Goal: Task Accomplishment & Management: Use online tool/utility

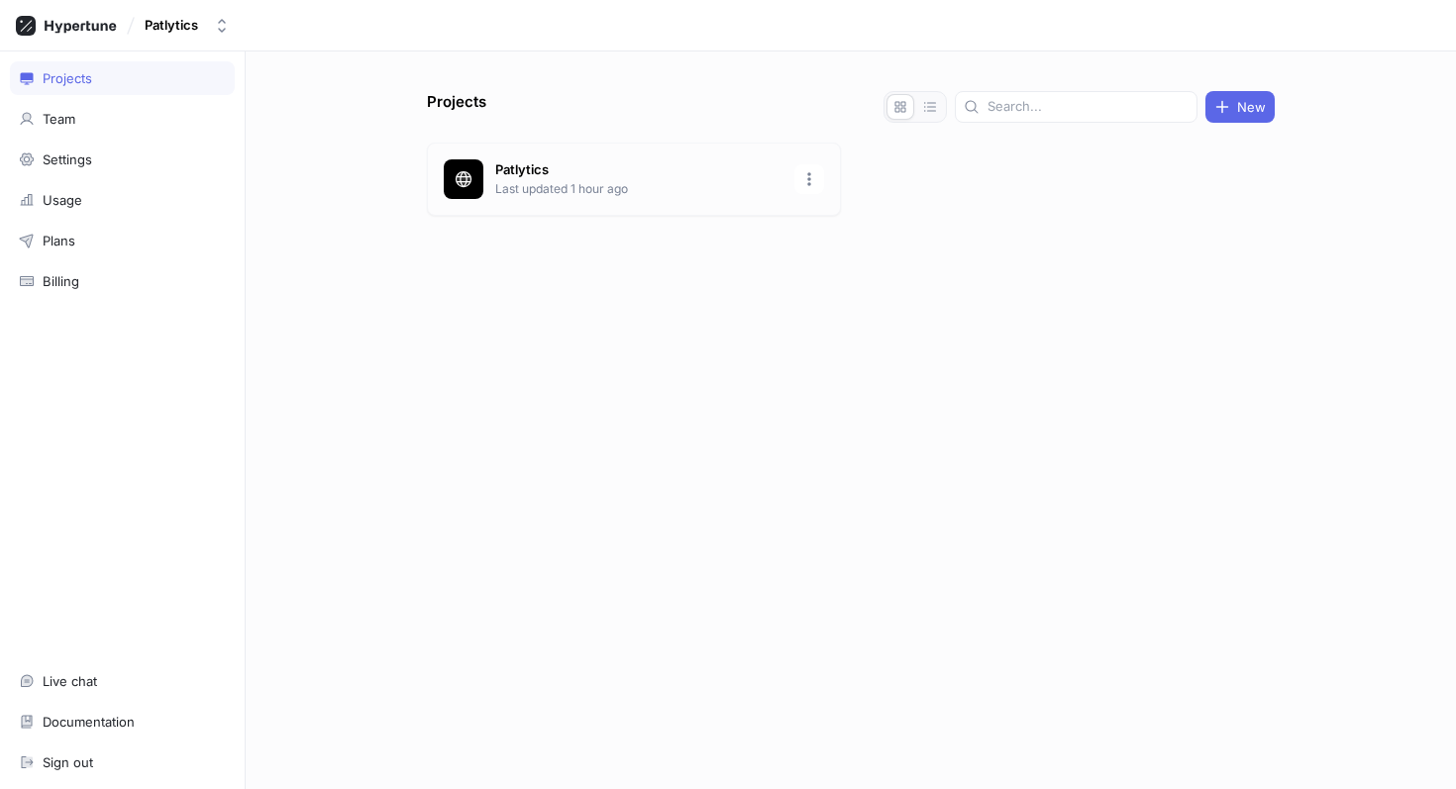
click at [609, 198] on div "Patlytics Last updated 1 hour ago" at bounding box center [634, 179] width 414 height 73
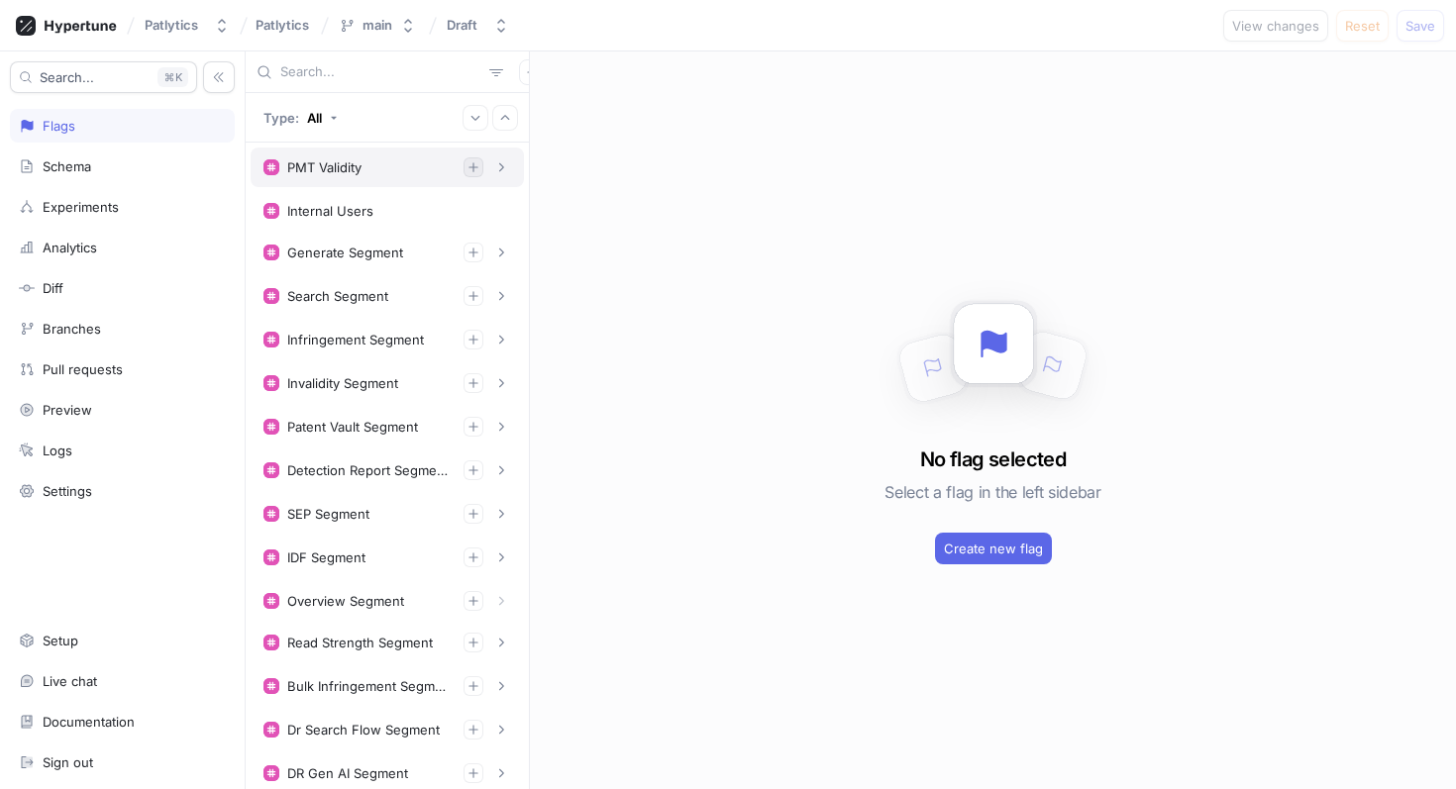
click at [474, 171] on icon "button" at bounding box center [473, 167] width 12 height 12
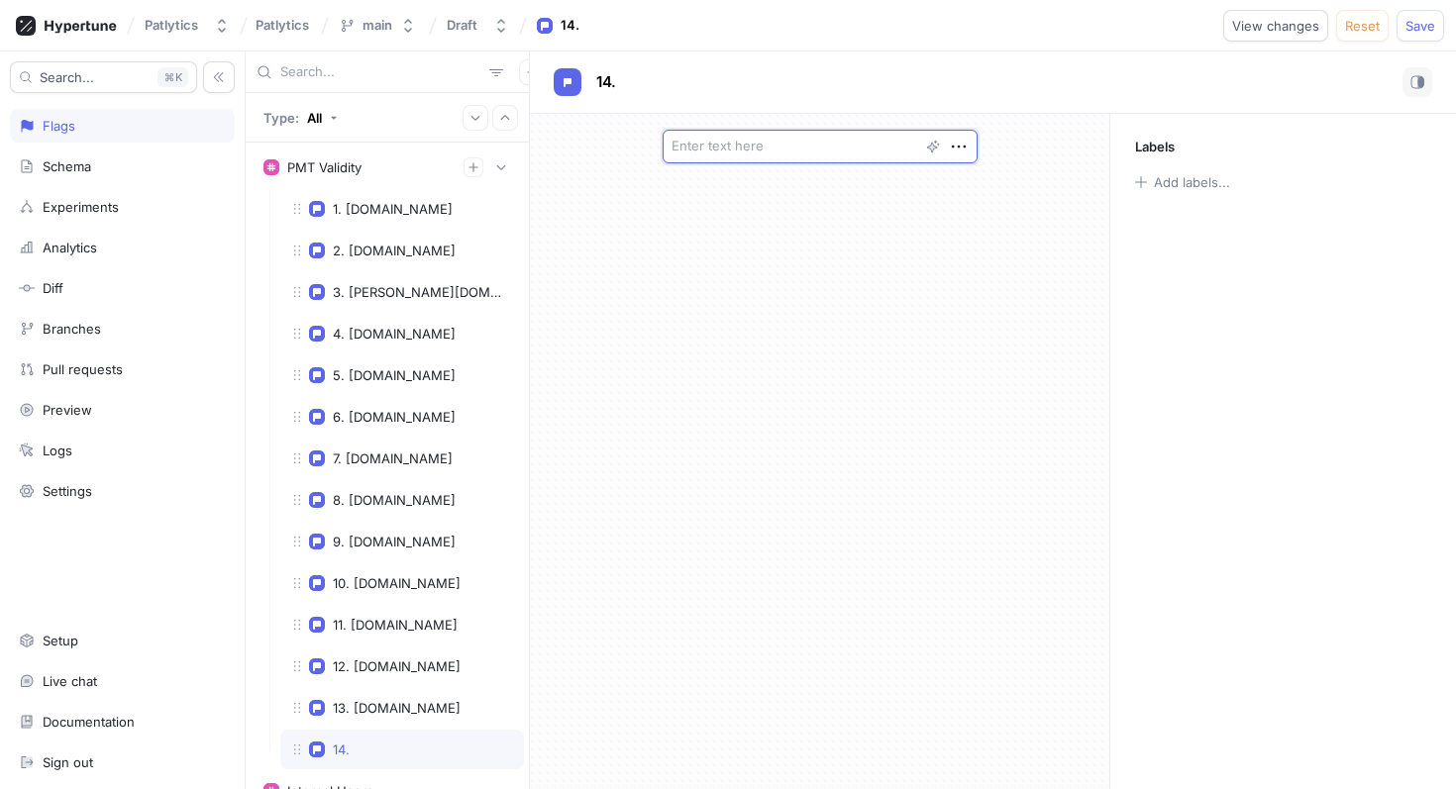
type textarea "x"
type textarea "q"
type textarea "x"
type textarea "qu"
type textarea "x"
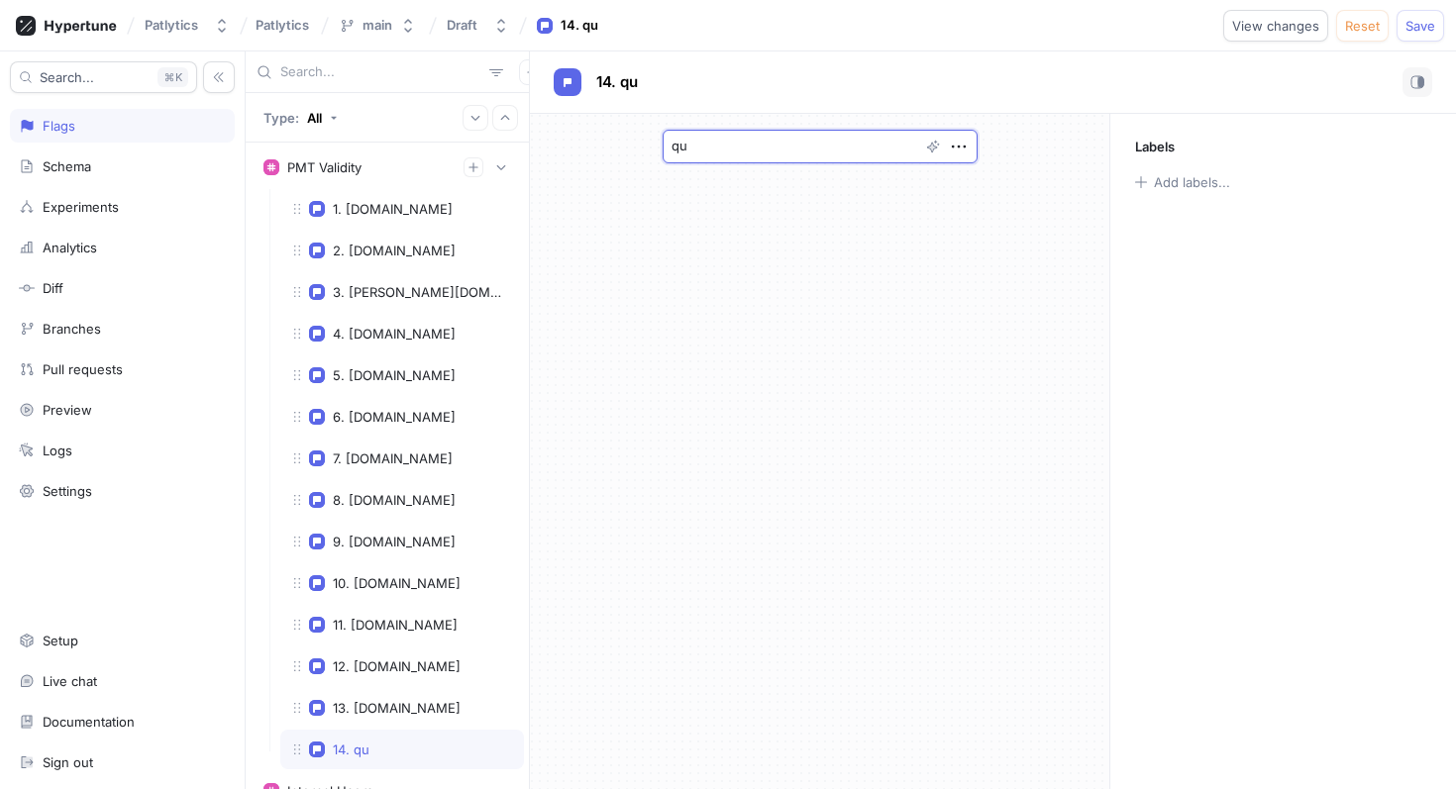
type textarea "qun"
type textarea "x"
type textarea "qun"
type textarea "x"
type textarea "qu"
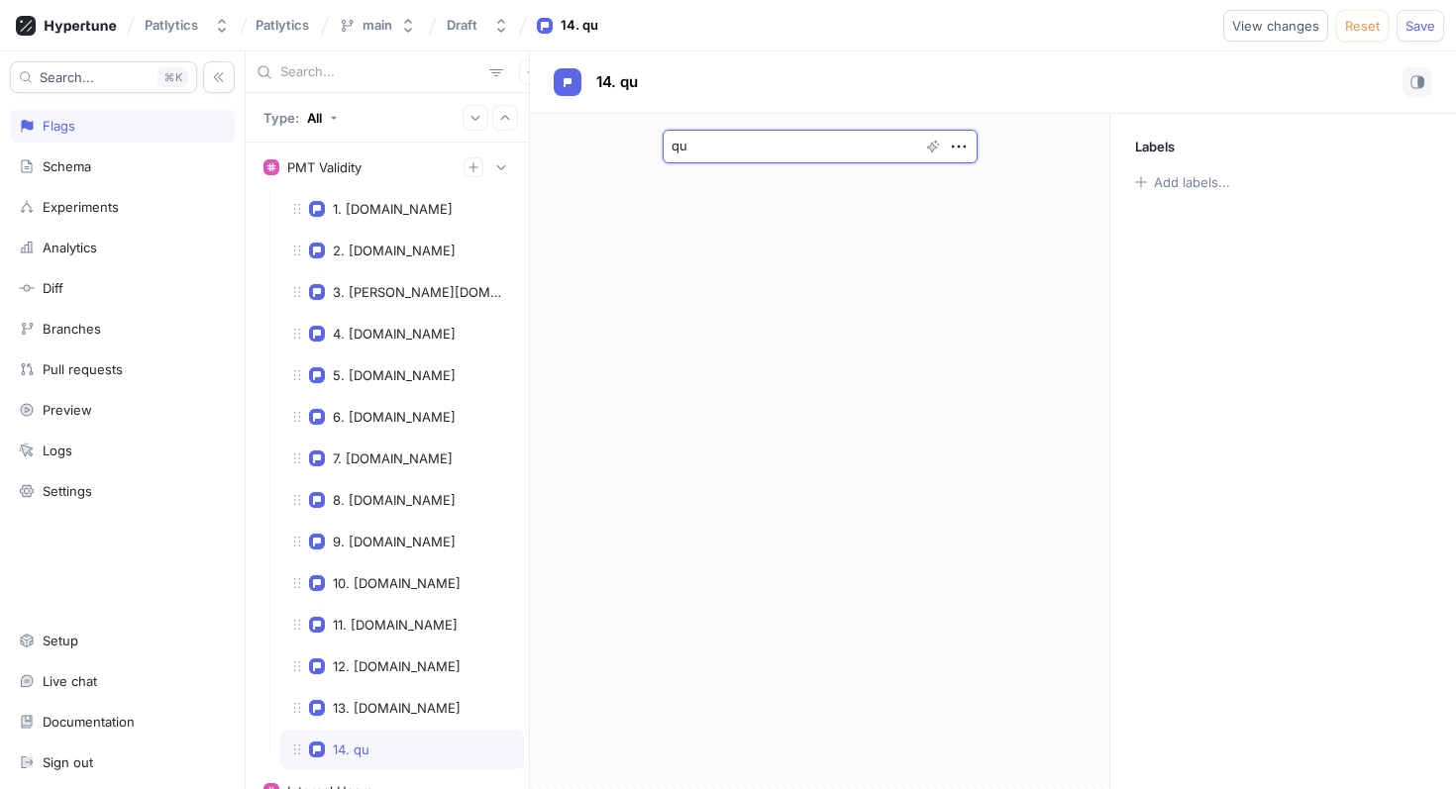
type textarea "x"
type textarea "qui"
type textarea "x"
type textarea "quinne"
type textarea "x"
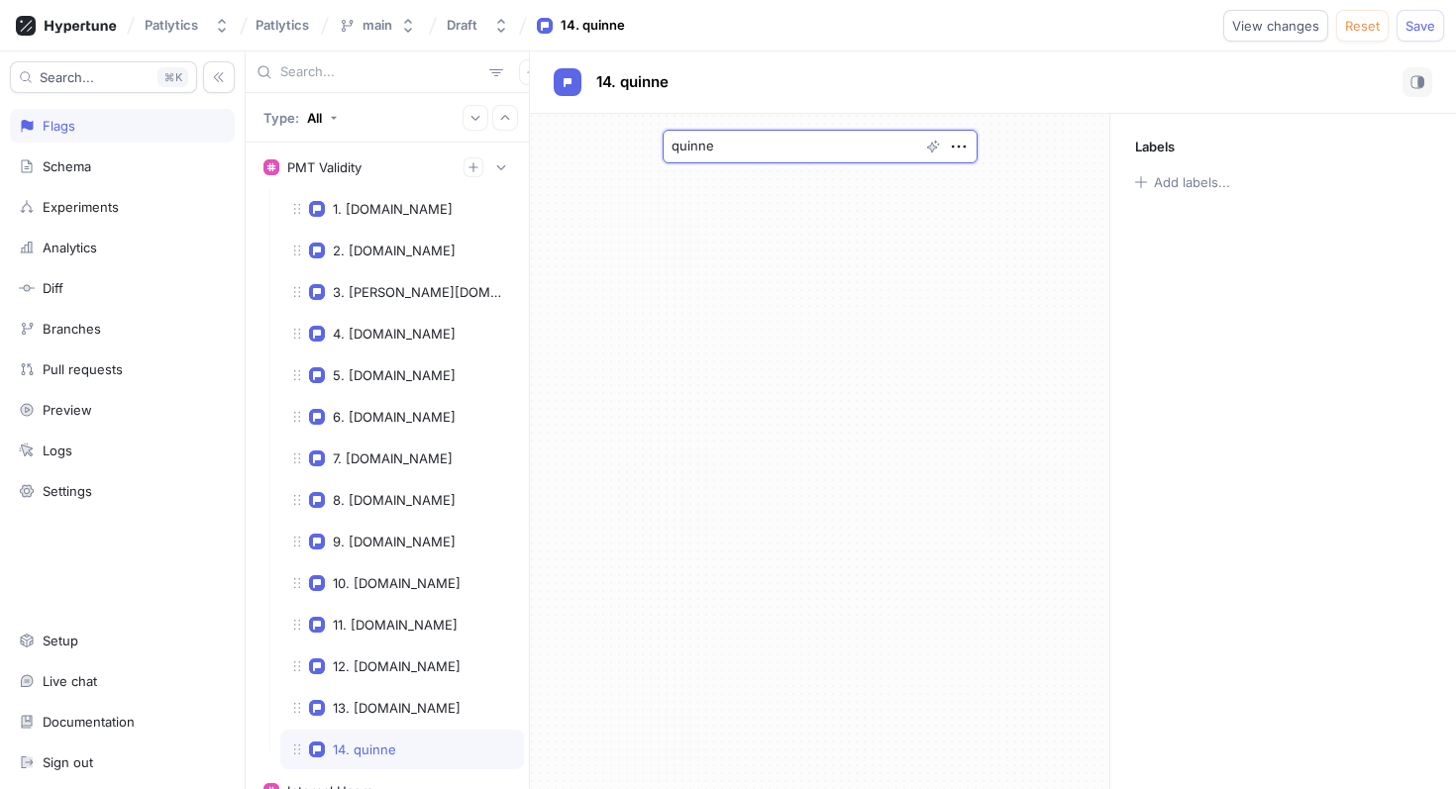
type textarea "quinnem"
type textarea "x"
type textarea "quinneman"
type textarea "x"
type textarea "quinnemanu"
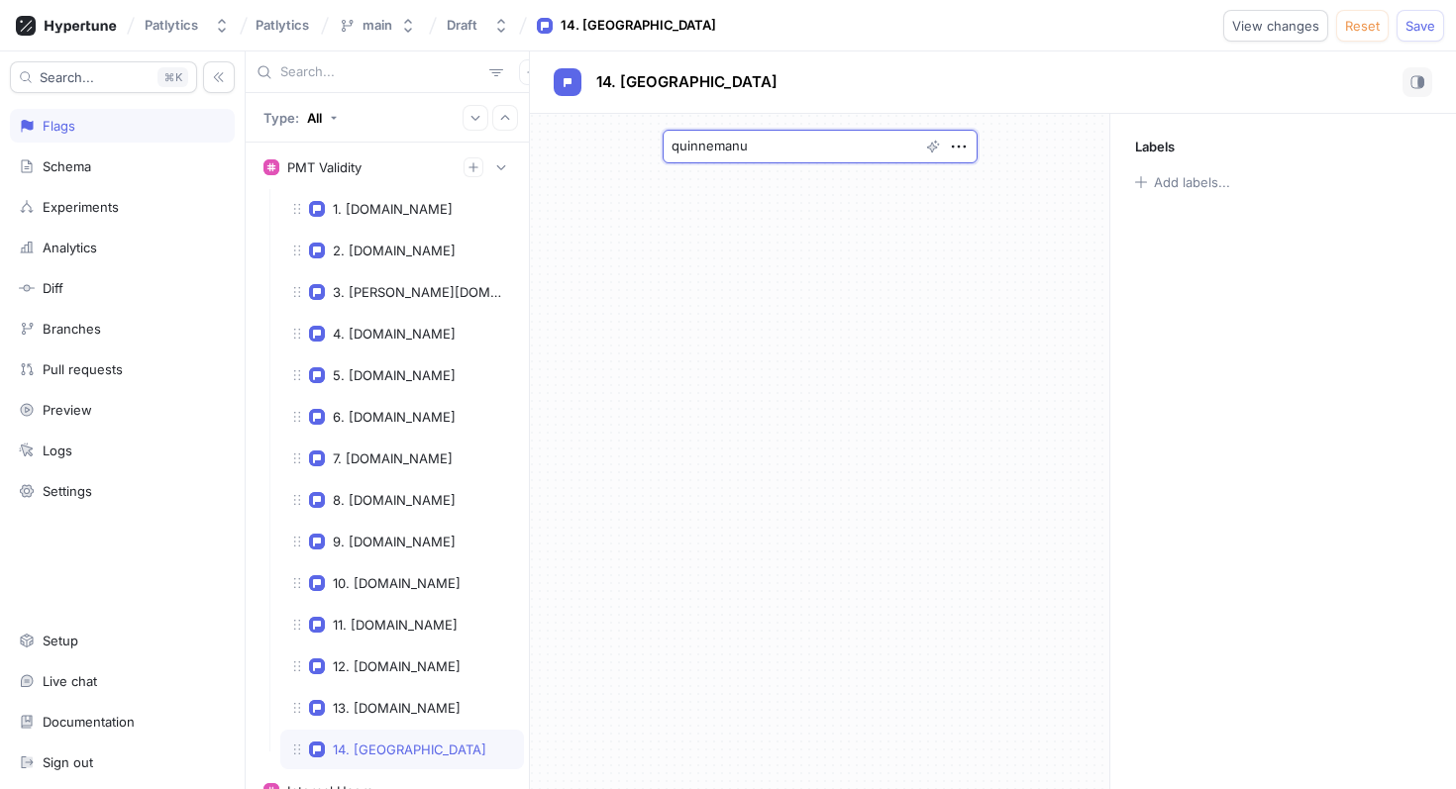
type textarea "x"
type textarea "quinnemanue"
type textarea "x"
type textarea "quinnemanuel"
type textarea "x"
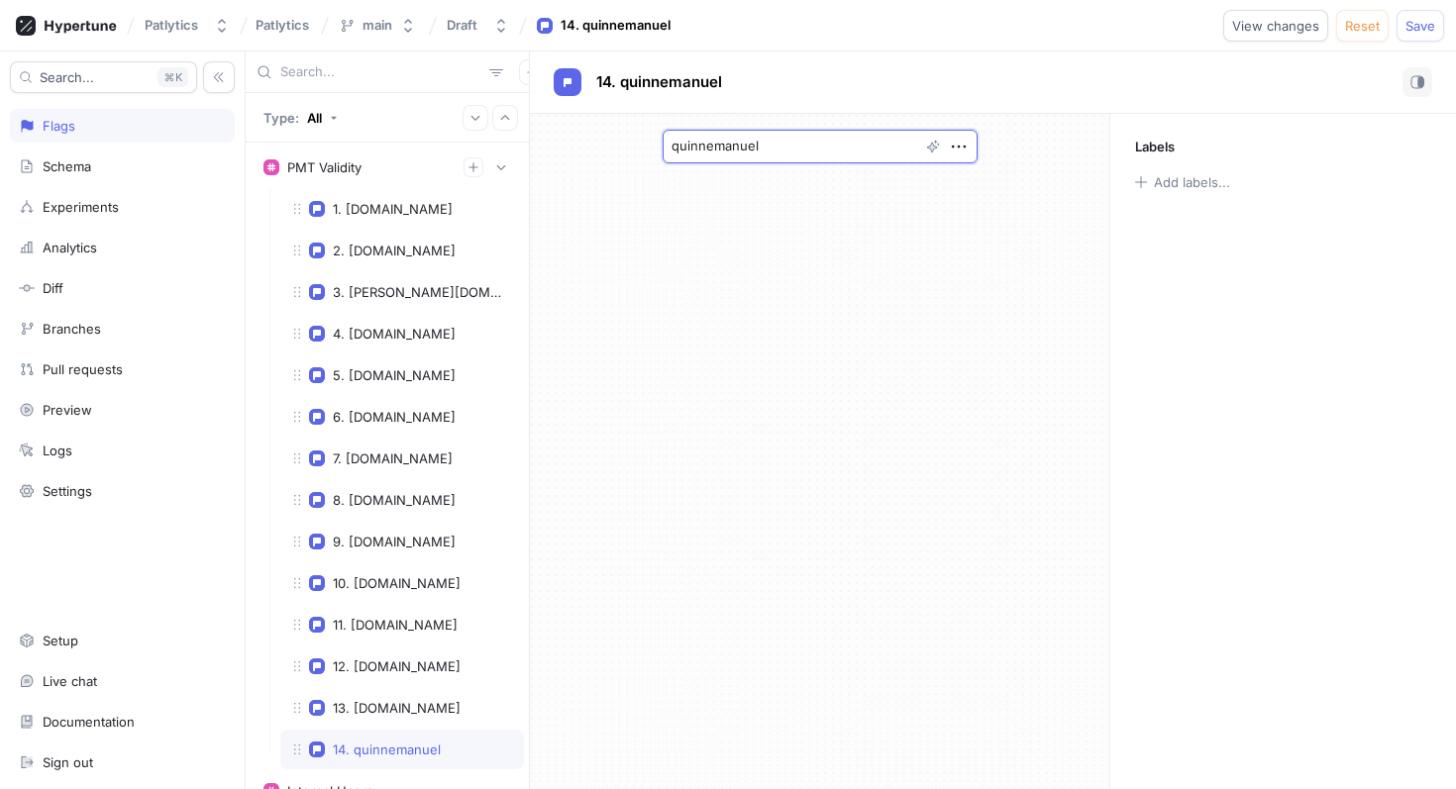
type textarea "quinnemanuel."
type textarea "x"
type textarea "[DOMAIN_NAME]"
type textarea "x"
type textarea "[DOMAIN_NAME]"
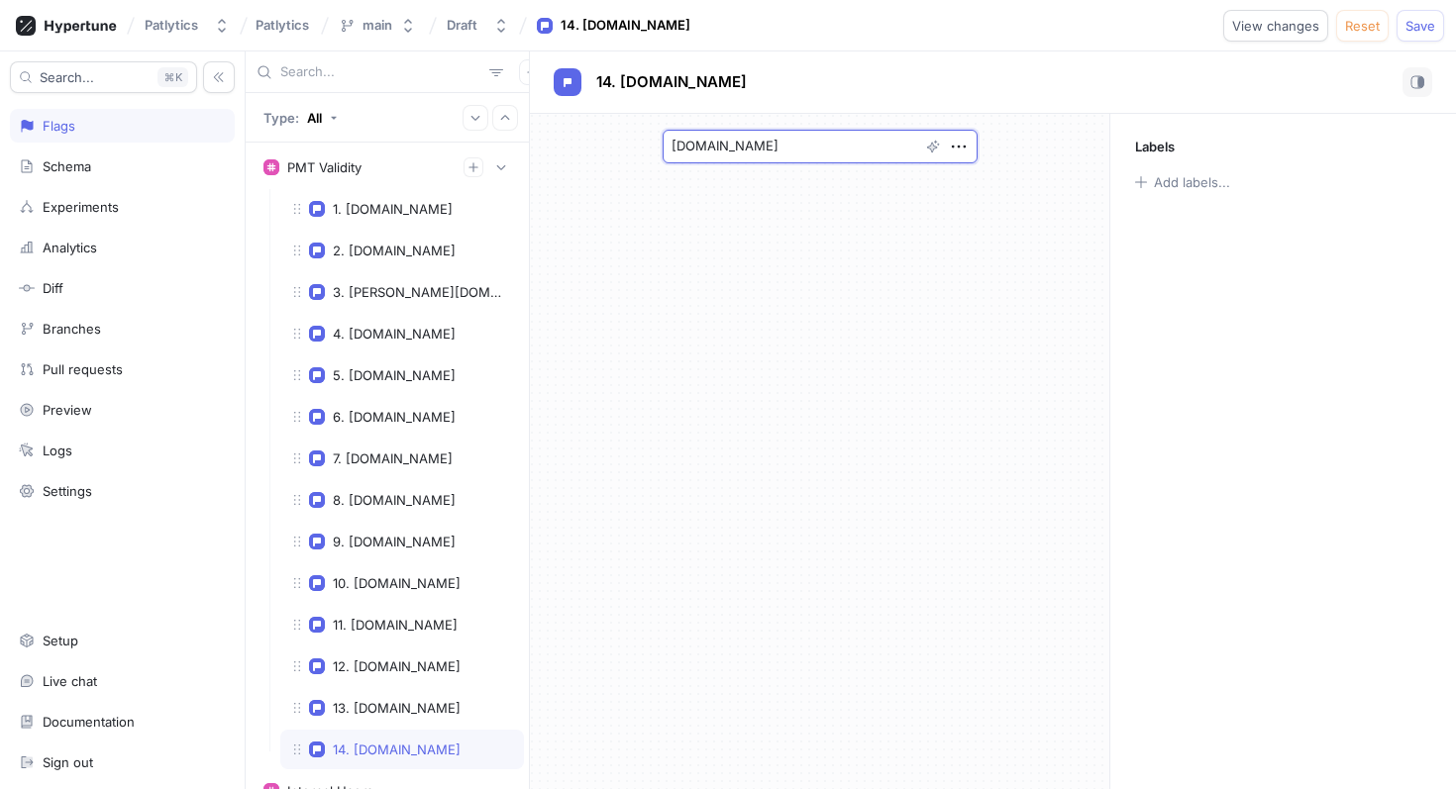
type textarea "x"
drag, startPoint x: 795, startPoint y: 147, endPoint x: 642, endPoint y: 152, distance: 153.6
click at [648, 147] on div "[DOMAIN_NAME]" at bounding box center [820, 146] width 347 height 65
type textarea "[DOMAIN_NAME]"
type textarea "x"
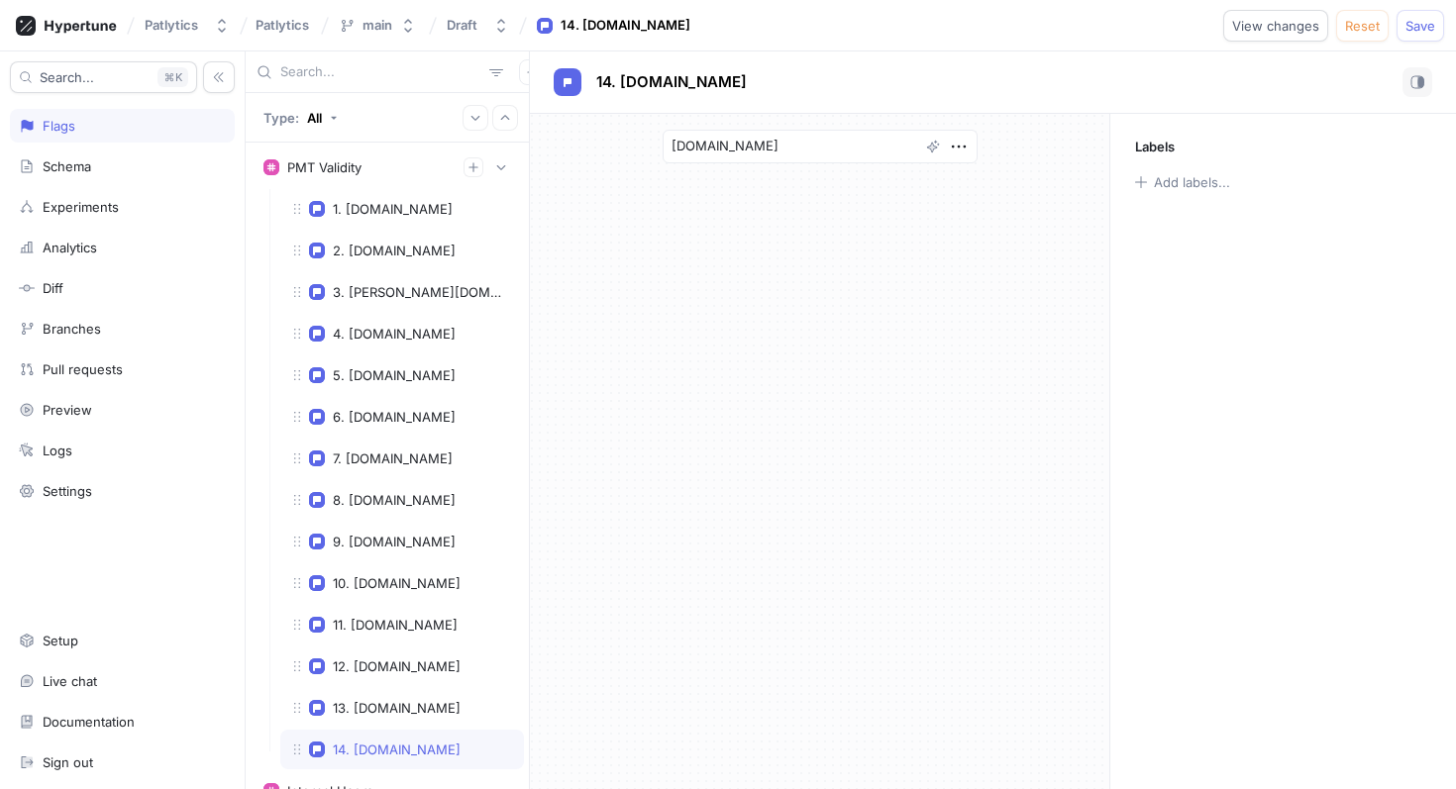
click at [359, 75] on input "text" at bounding box center [380, 72] width 201 height 20
paste input "[DOMAIN_NAME]"
type input "[DOMAIN_NAME]"
type textarea "x"
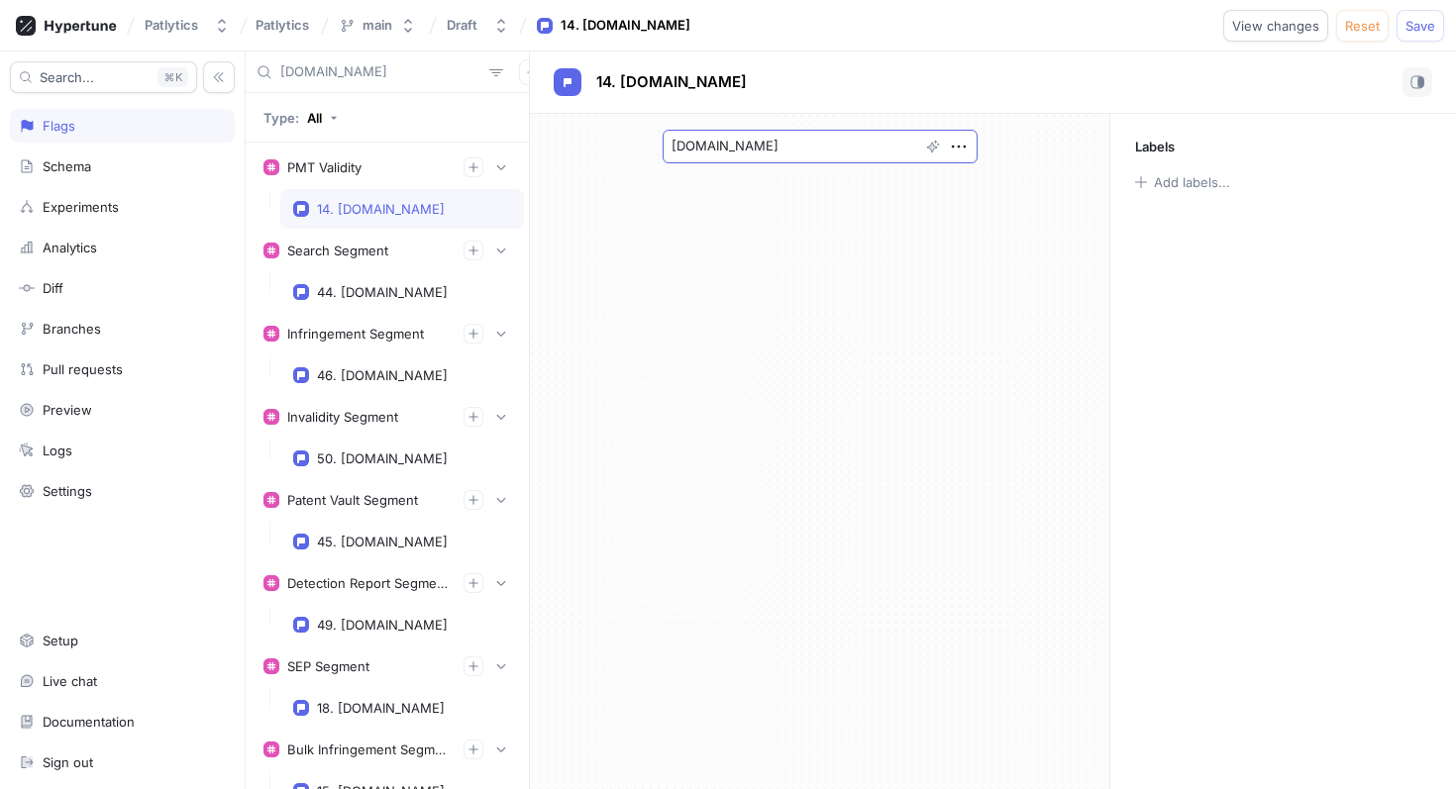
type input "[DOMAIN_NAME]"
click at [829, 152] on textarea "[DOMAIN_NAME]" at bounding box center [820, 147] width 315 height 34
type textarea "x"
drag, startPoint x: 416, startPoint y: 72, endPoint x: 266, endPoint y: 75, distance: 149.6
click at [266, 75] on div "[DOMAIN_NAME]" at bounding box center [387, 73] width 283 height 42
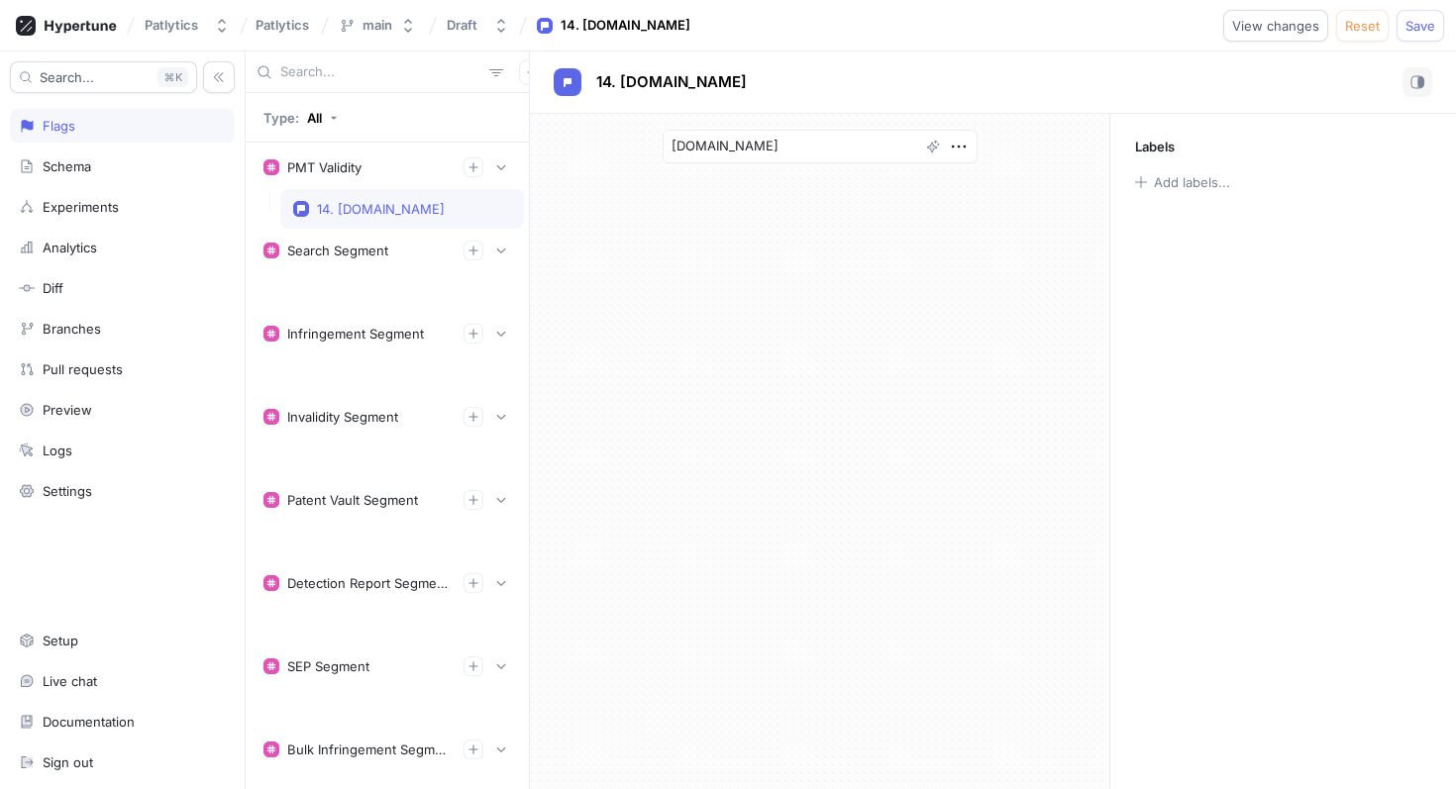
type textarea "x"
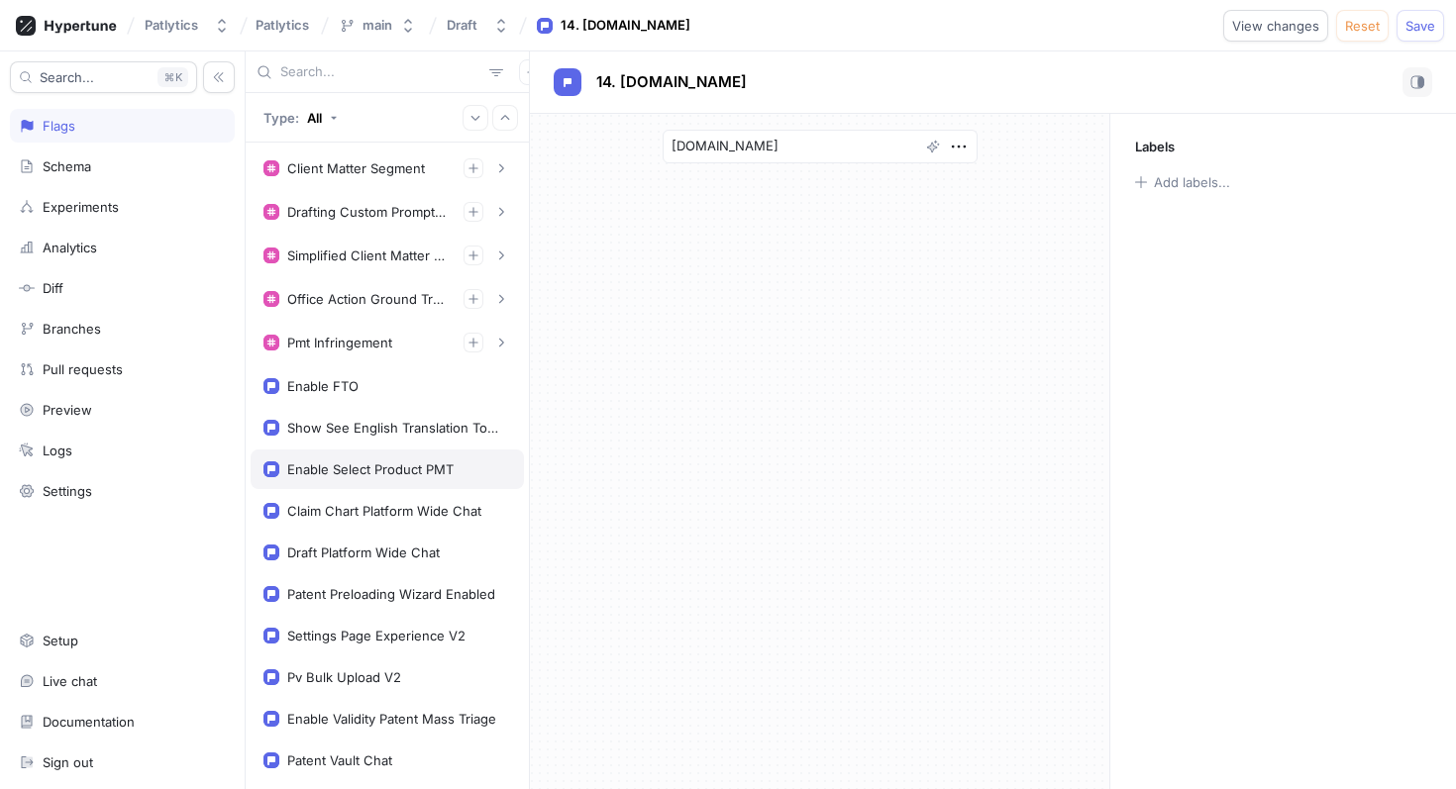
scroll to position [1604, 0]
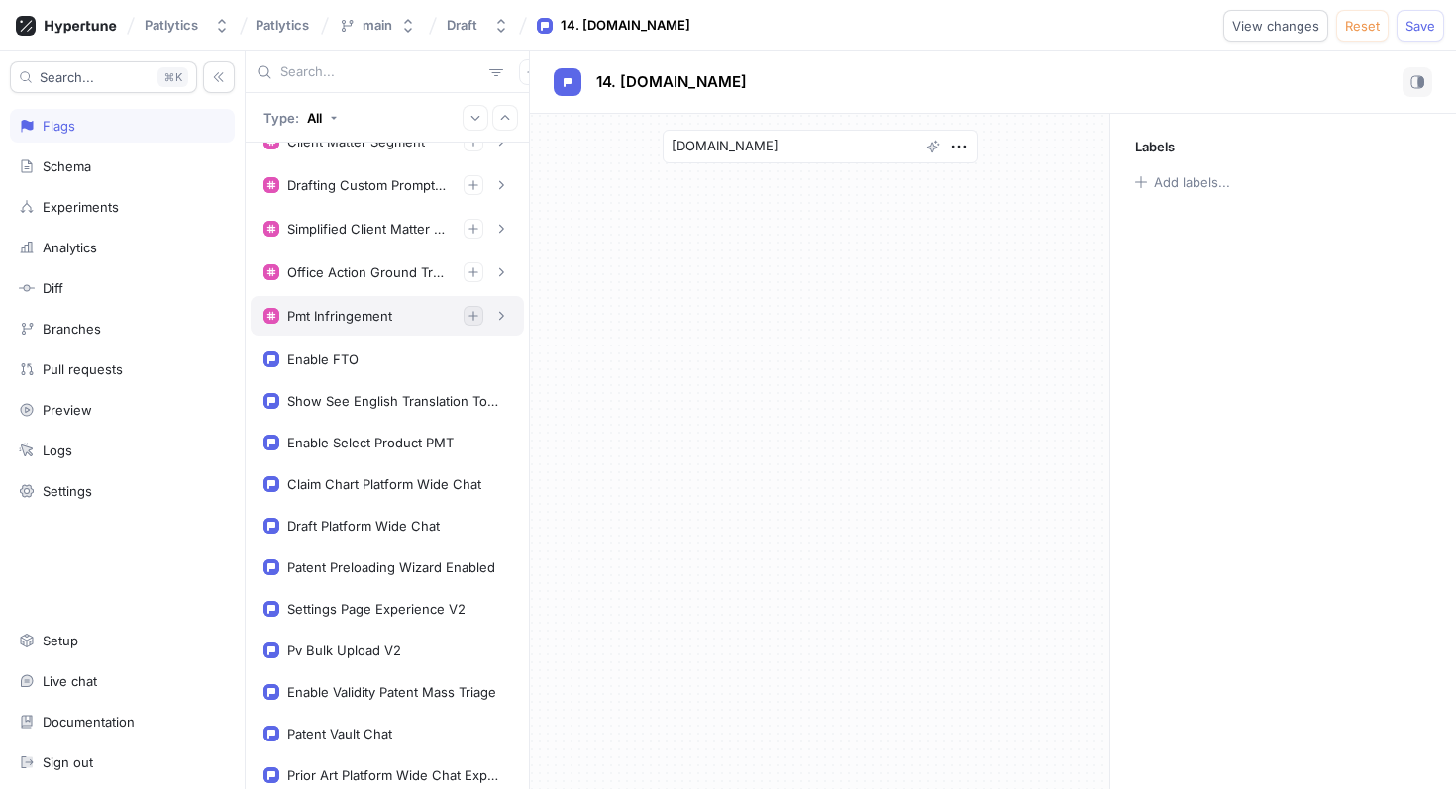
click at [467, 317] on icon "button" at bounding box center [473, 316] width 12 height 12
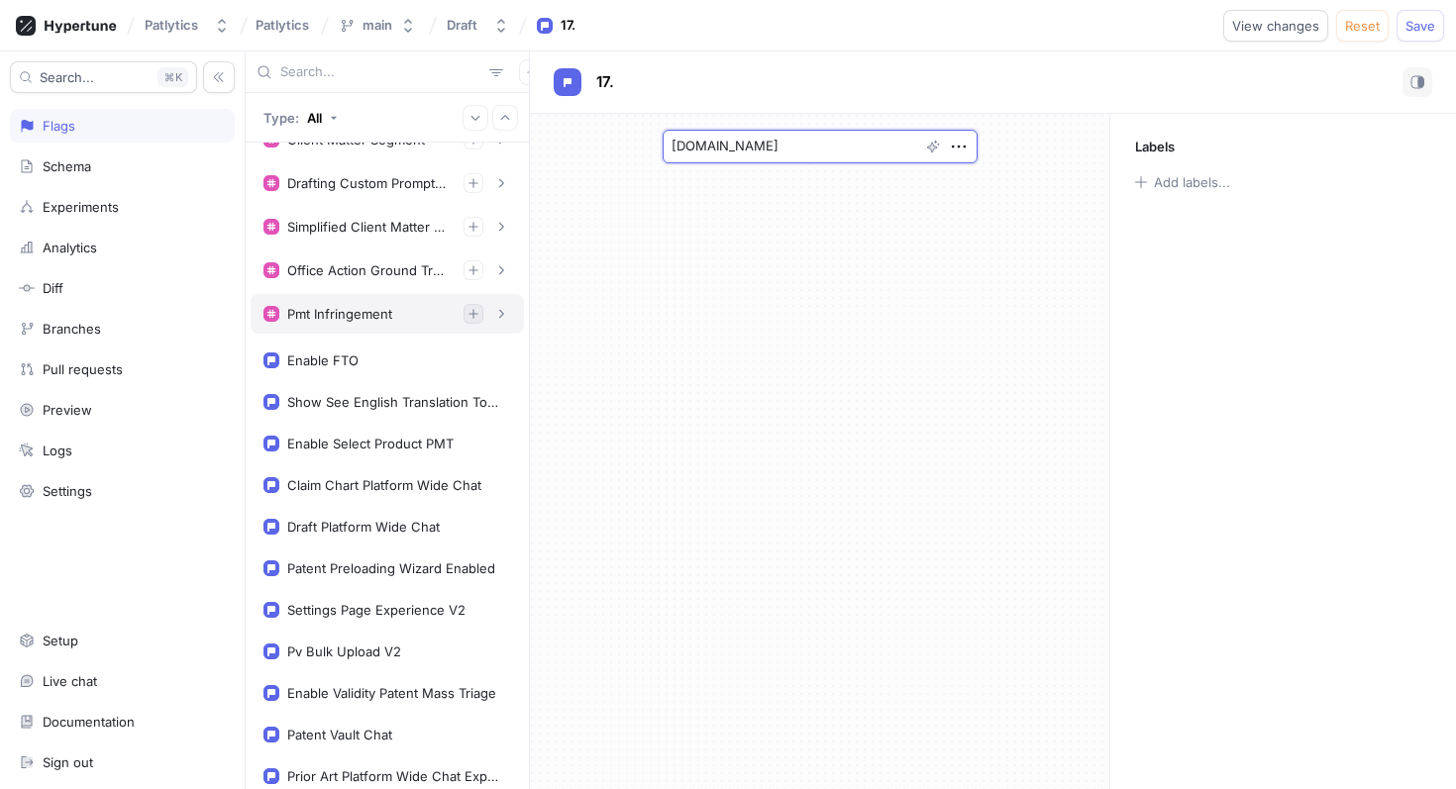
type textarea "x"
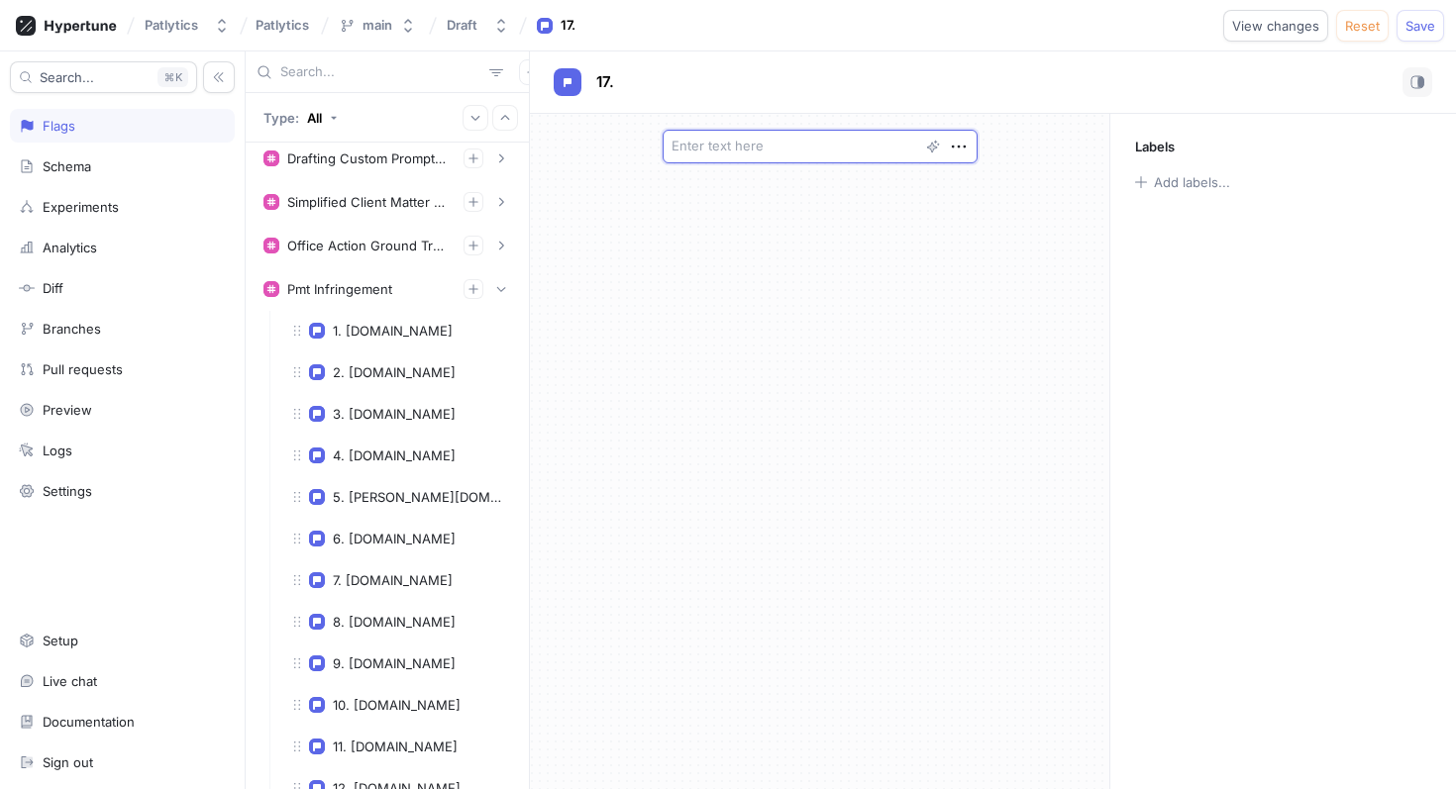
scroll to position [1024, 0]
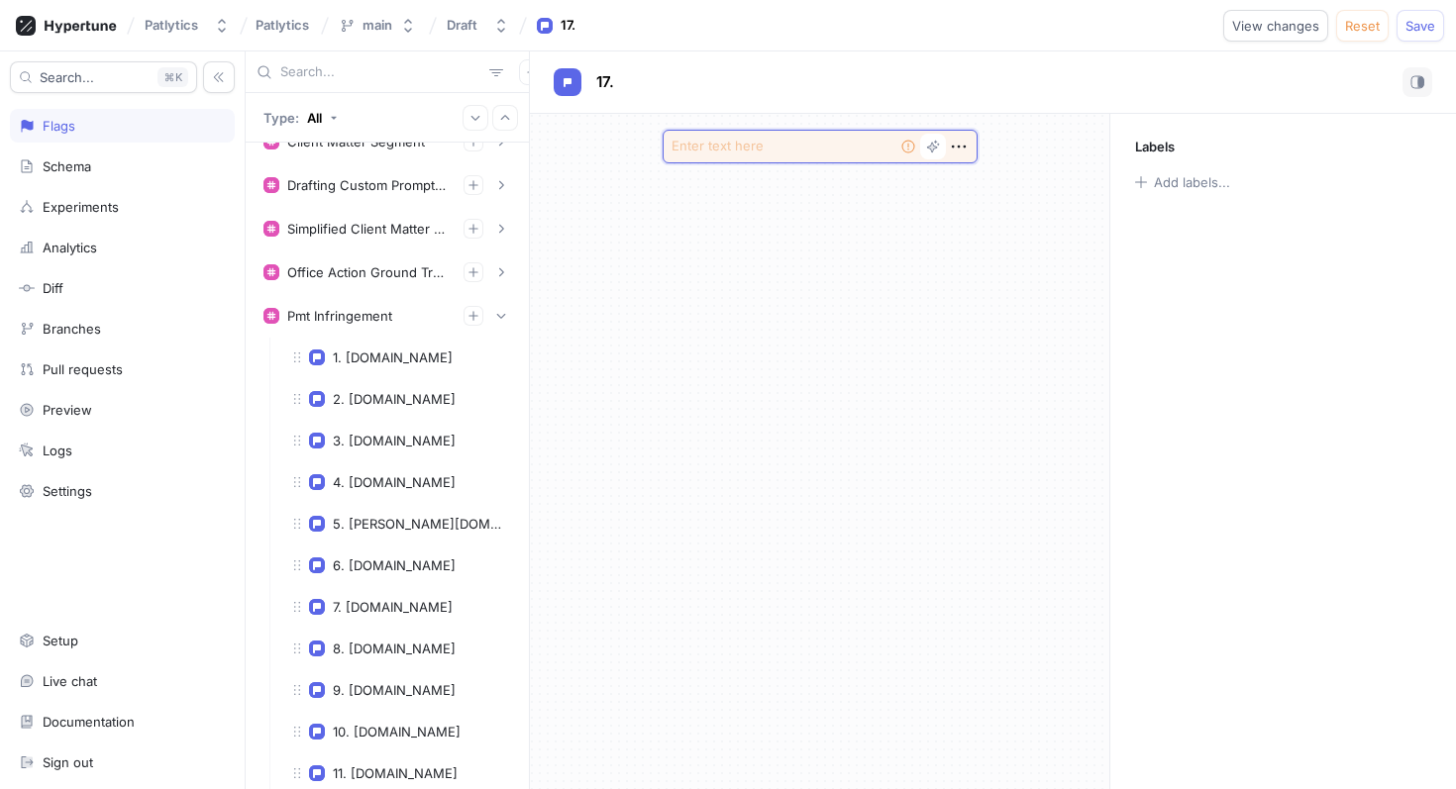
click at [731, 148] on textarea at bounding box center [820, 147] width 315 height 34
paste textarea "[DOMAIN_NAME]"
type textarea "x"
type textarea "[DOMAIN_NAME]"
type textarea "x"
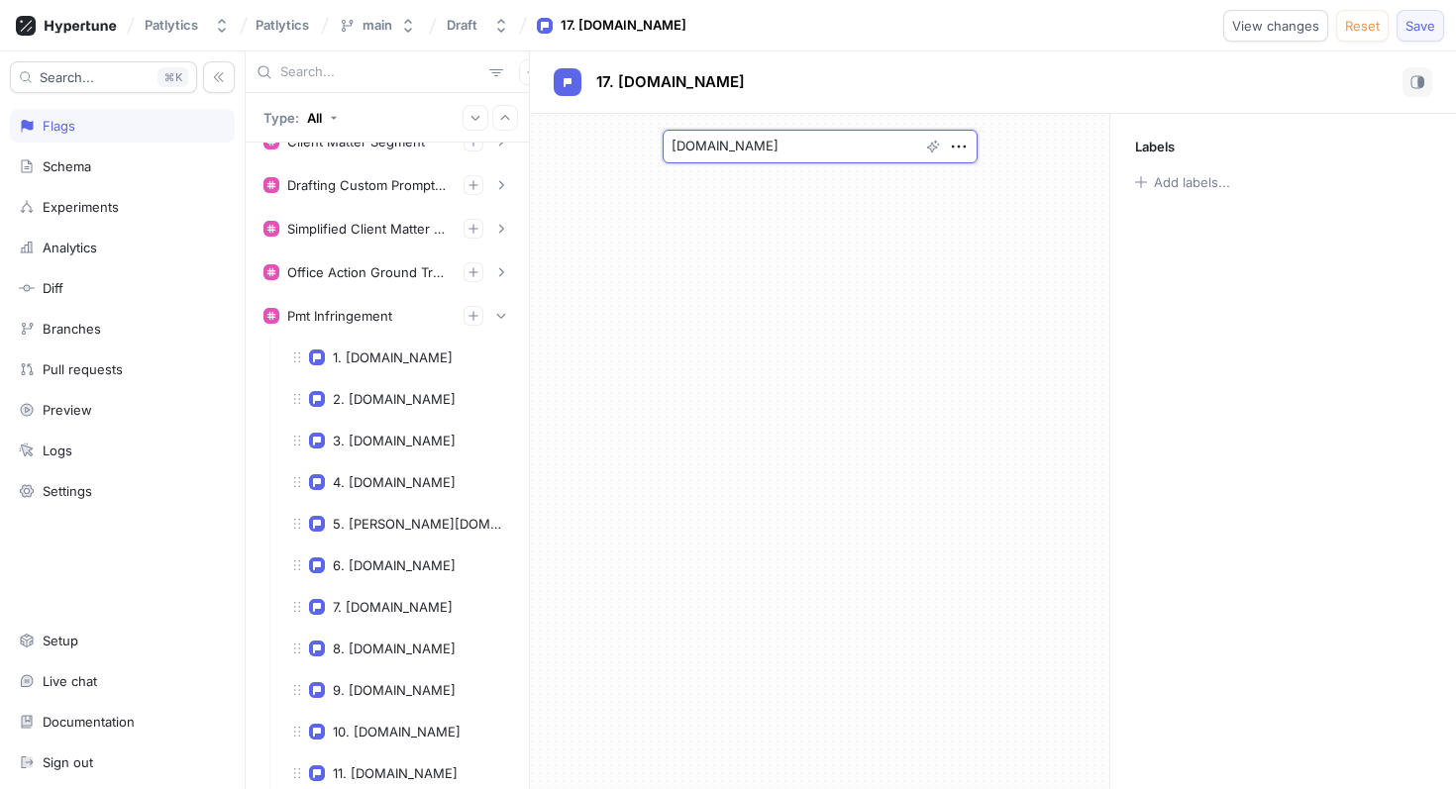
click at [1430, 28] on span "Save" at bounding box center [1420, 26] width 30 height 12
click at [366, 68] on input "text" at bounding box center [380, 72] width 201 height 20
paste input "[DOMAIN_NAME]"
type input "[DOMAIN_NAME]"
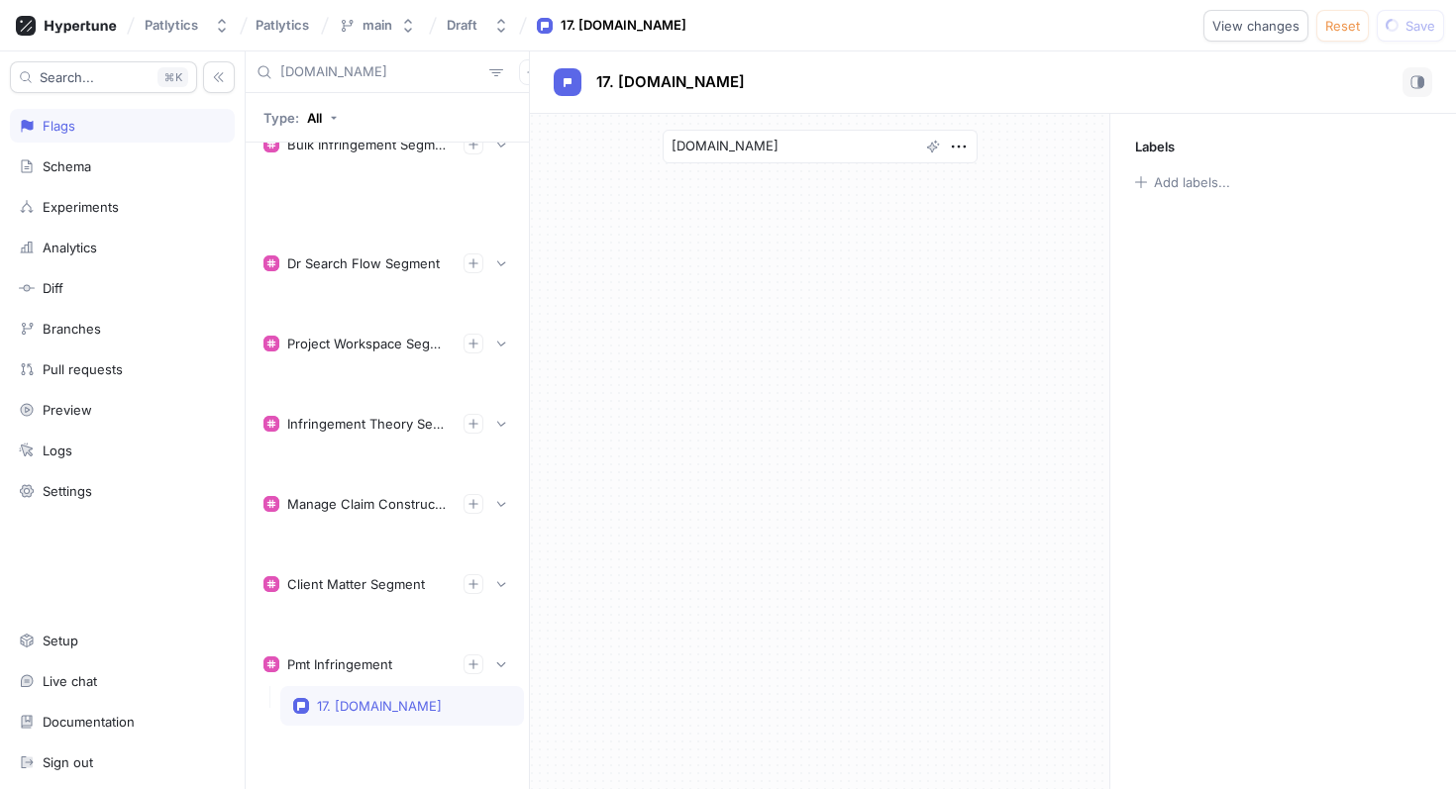
scroll to position [626, 0]
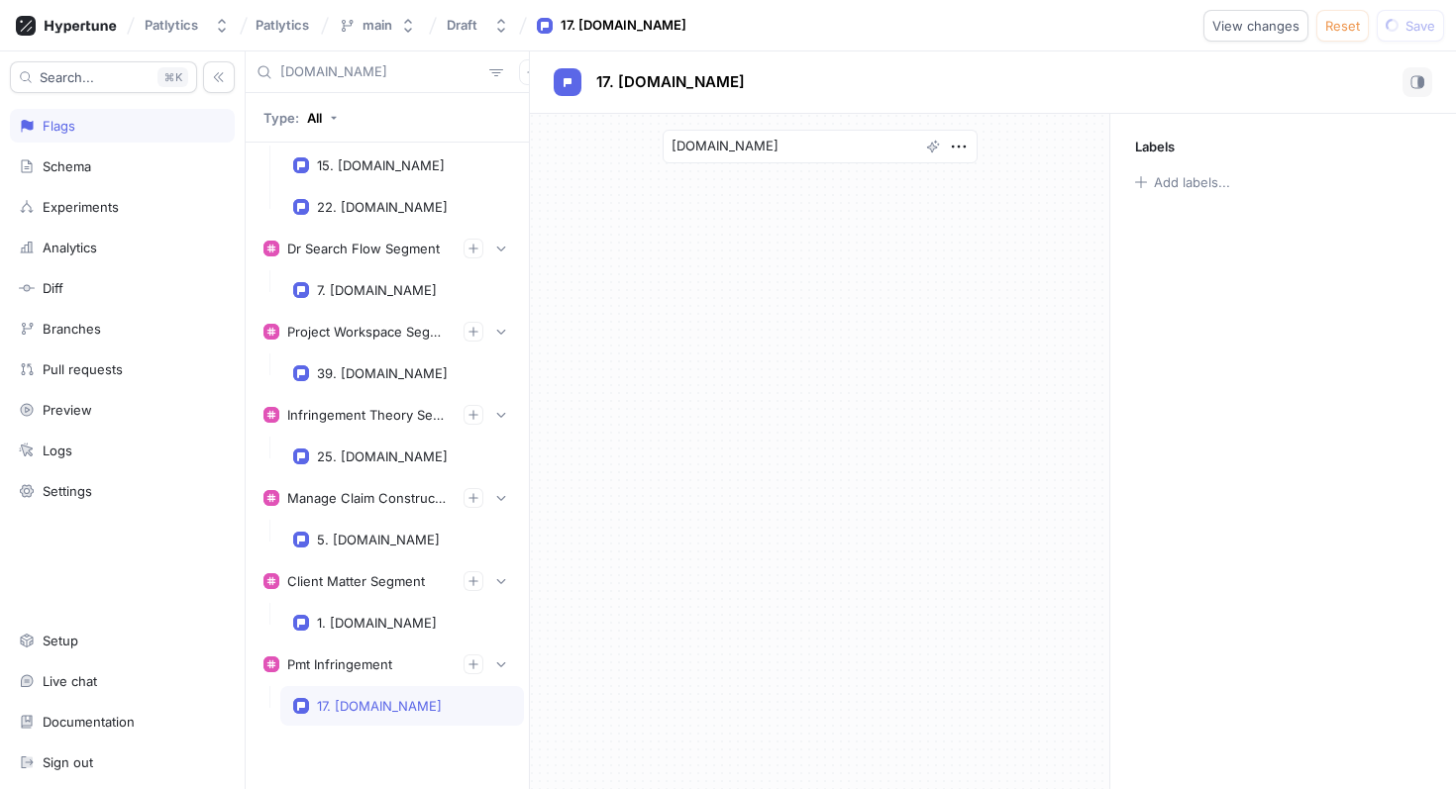
type textarea "x"
type input "[DOMAIN_NAME]"
